Goal: Navigation & Orientation: Find specific page/section

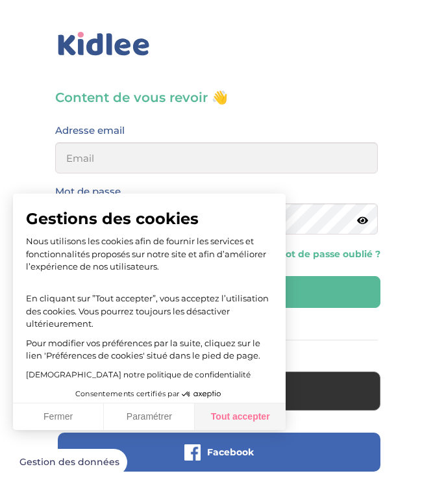
click at [226, 427] on button "Tout accepter" at bounding box center [240, 416] width 91 height 27
checkbox input "true"
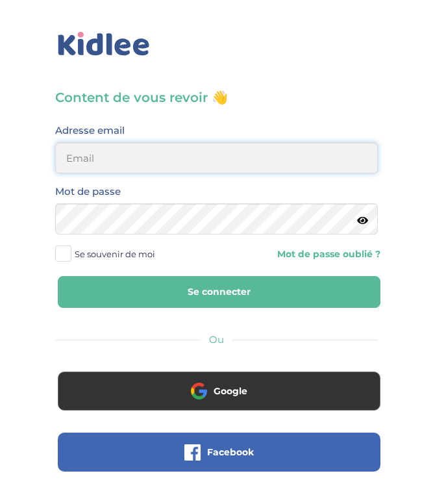
click at [215, 165] on input "email" at bounding box center [216, 157] width 323 height 31
type input "maelysbode5@gmail.com"
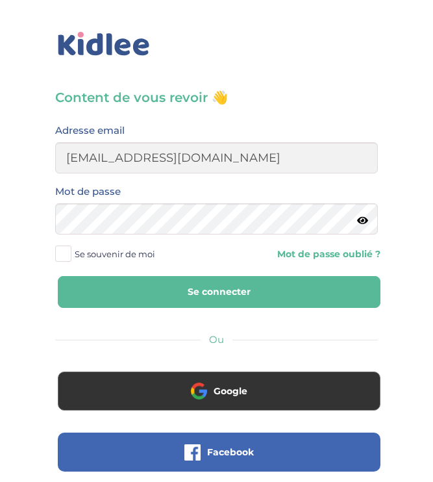
click at [361, 221] on icon at bounding box center [362, 220] width 11 height 10
click at [69, 252] on span at bounding box center [63, 253] width 16 height 16
click at [0, 0] on input "Se souvenir de moi" at bounding box center [0, 0] width 0 height 0
click at [94, 284] on button "Se connecter" at bounding box center [219, 292] width 323 height 32
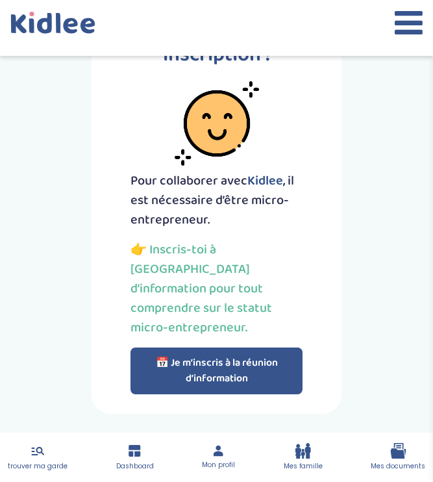
scroll to position [125, 0]
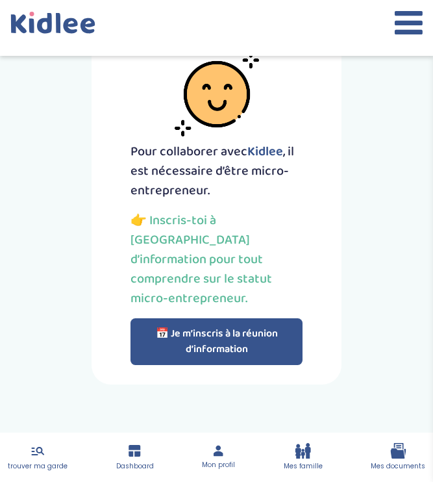
click at [32, 458] on icon at bounding box center [38, 451] width 16 height 16
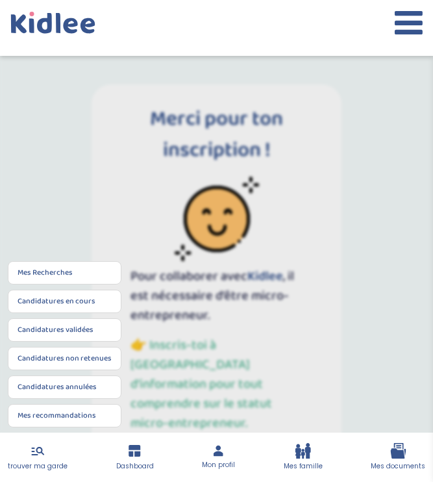
click at [214, 465] on span "Mon profil" at bounding box center [218, 465] width 33 height 10
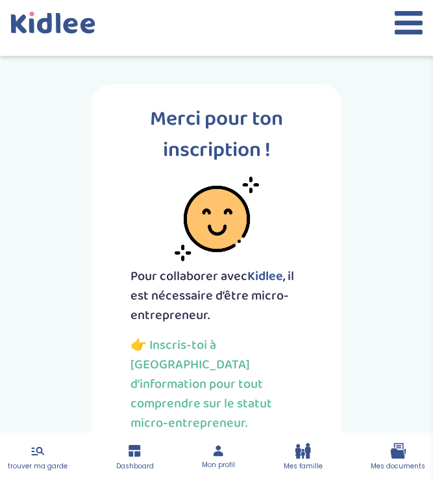
click at [26, 454] on link "trouver ma garde" at bounding box center [38, 457] width 60 height 29
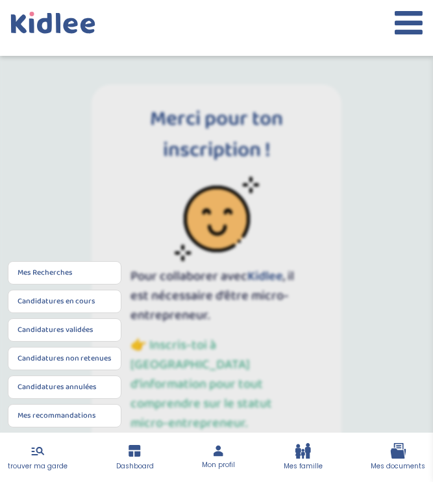
click at [93, 307] on li "Candidatures en cours" at bounding box center [65, 300] width 114 height 23
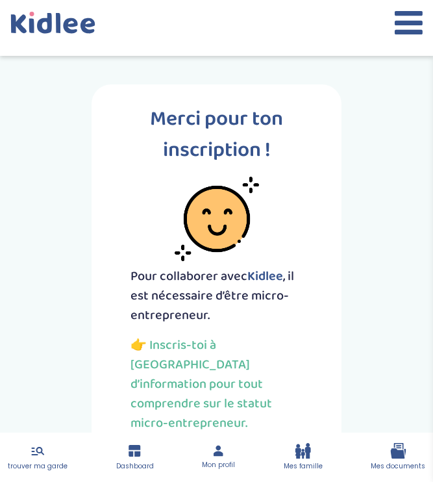
click at [418, 30] on icon at bounding box center [409, 22] width 28 height 32
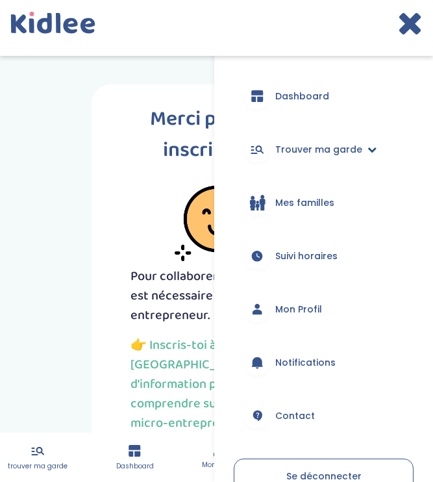
click at [345, 147] on span "Trouver ma garde" at bounding box center [318, 150] width 87 height 14
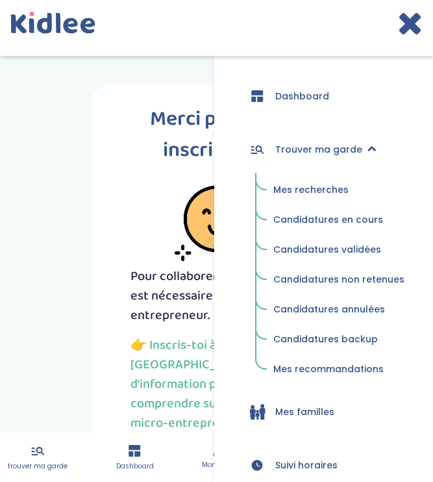
click at [336, 184] on span "Mes recherches" at bounding box center [310, 189] width 75 height 13
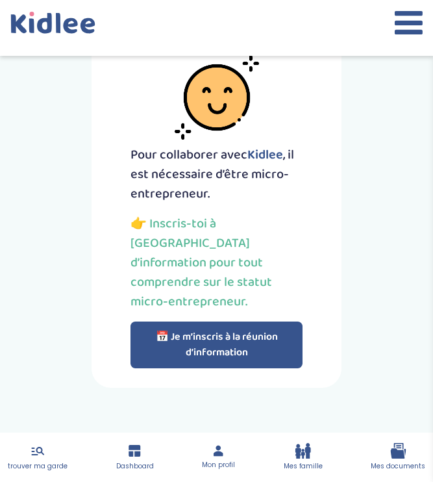
scroll to position [125, 0]
